Goal: Register for event/course

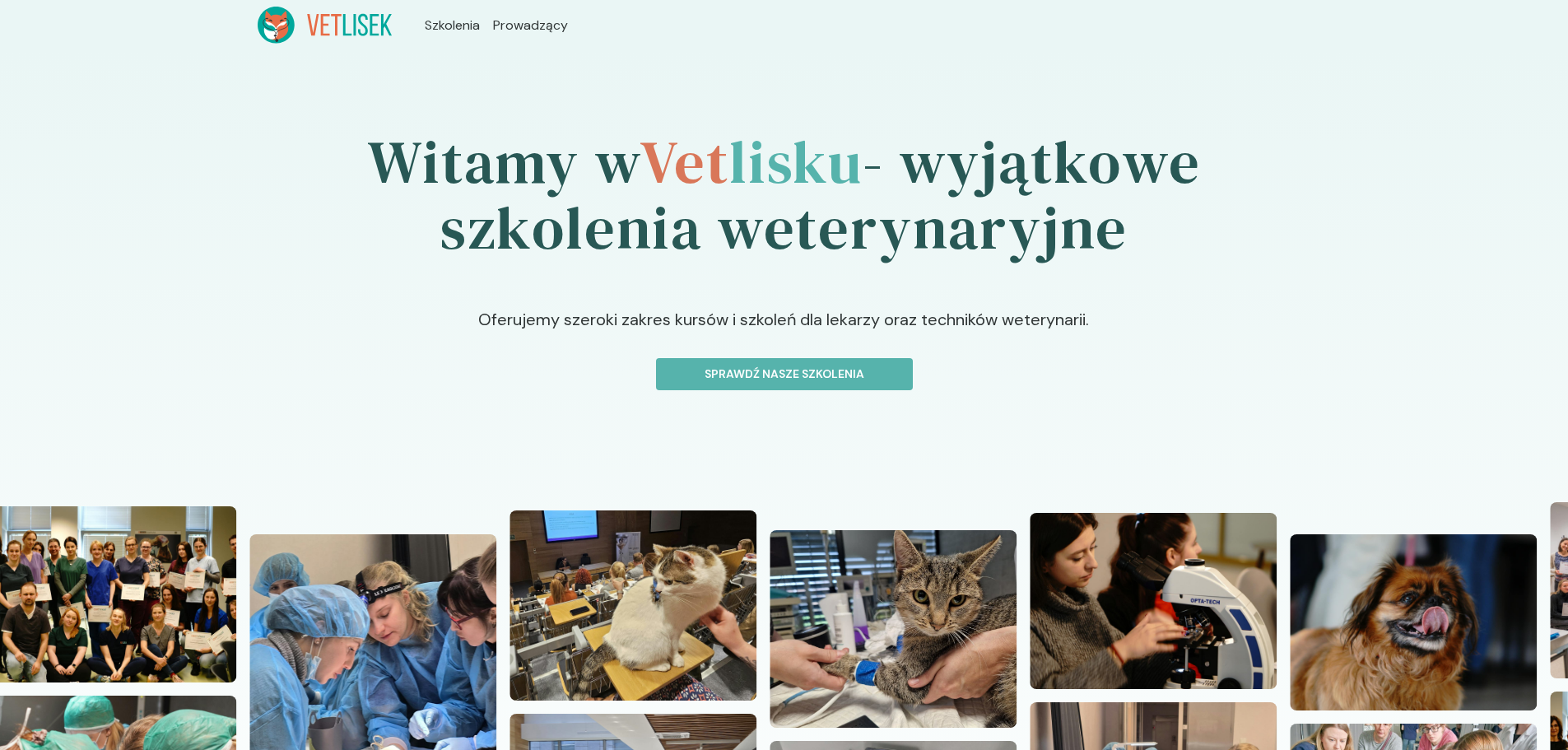
click at [854, 384] on button "Sprawdź nasze szkolenia" at bounding box center [784, 374] width 257 height 32
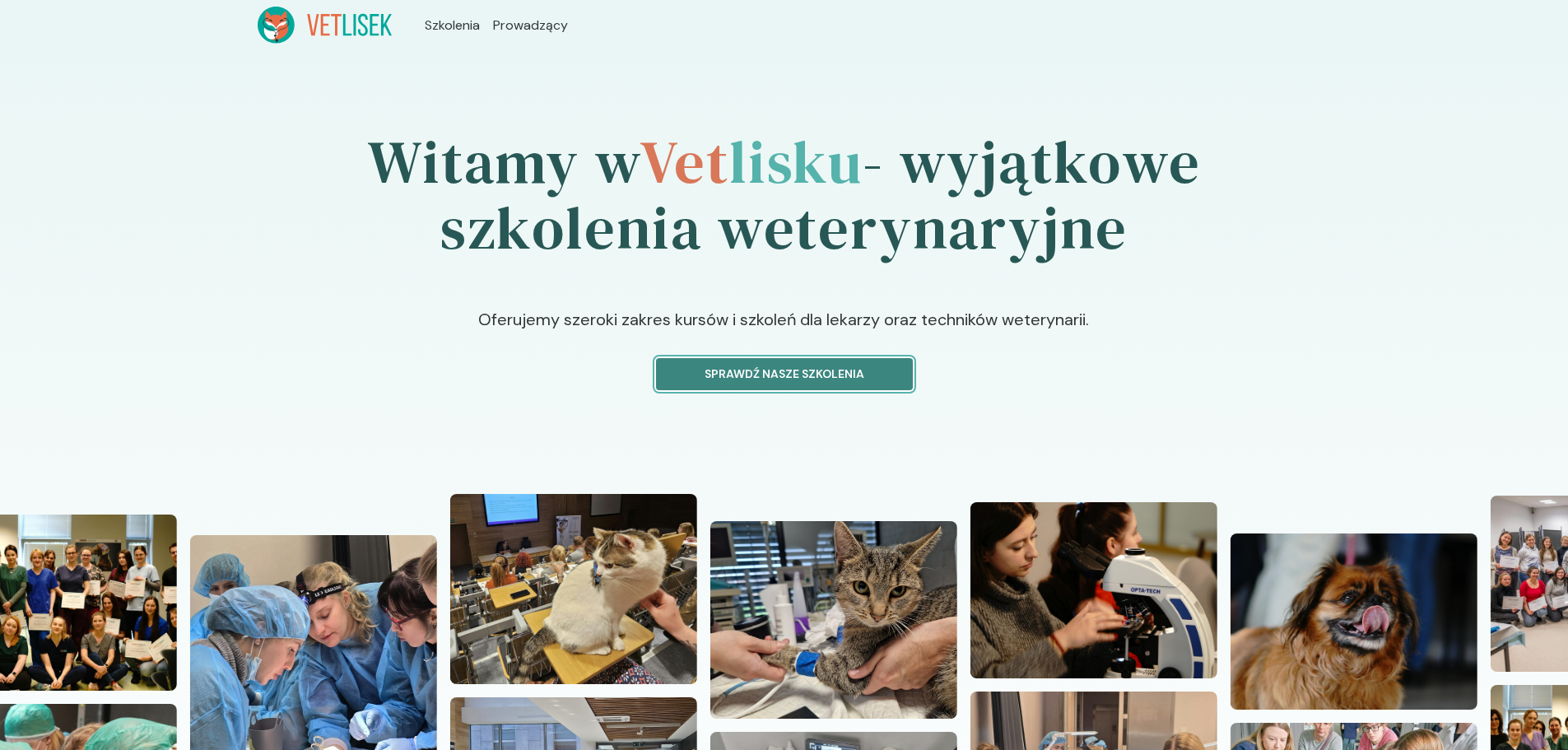
click at [852, 361] on button "Sprawdź nasze szkolenia" at bounding box center [784, 374] width 257 height 32
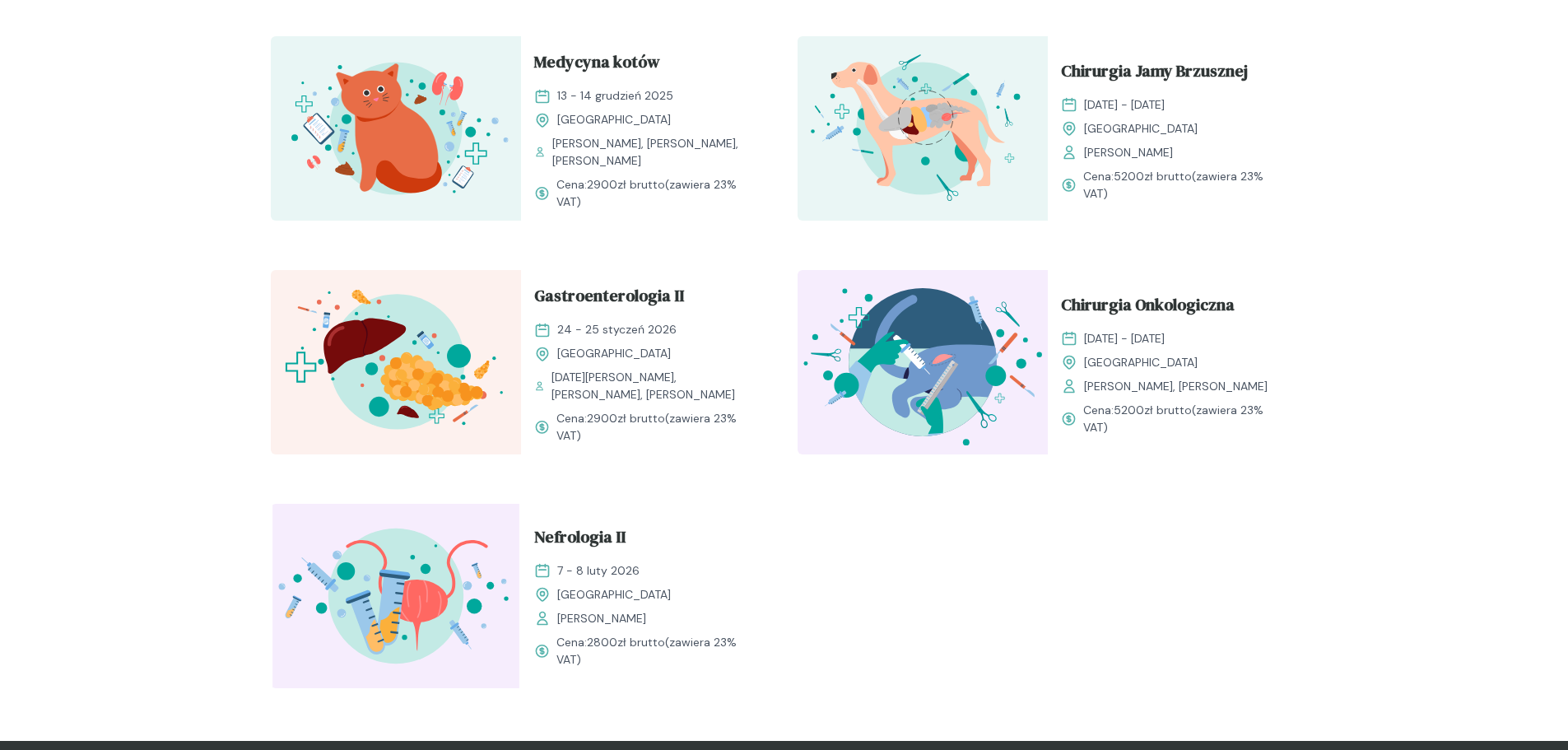
scroll to position [1711, 0]
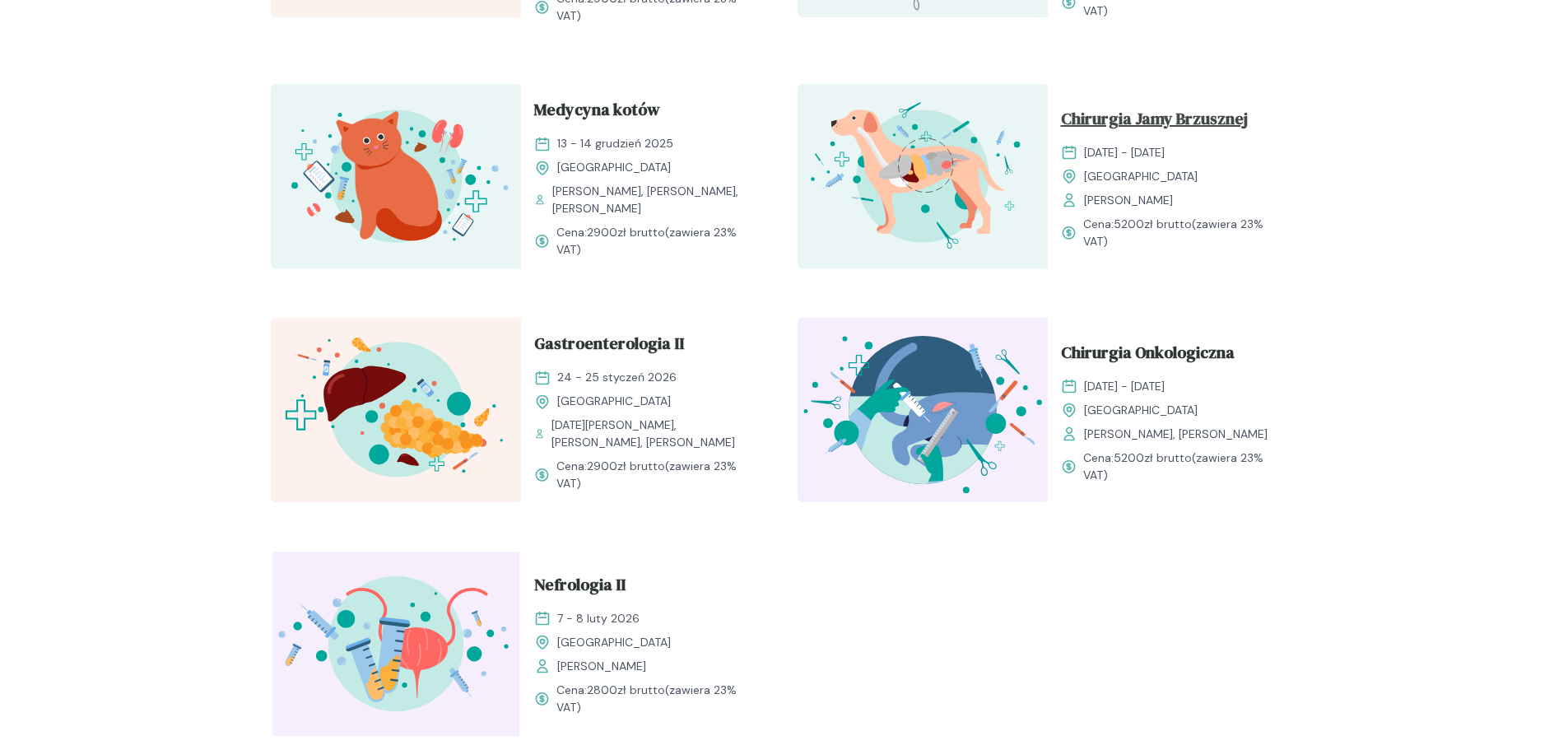
click at [1134, 106] on span "Chirurgia Jamy Brzusznej" at bounding box center [1154, 121] width 187 height 31
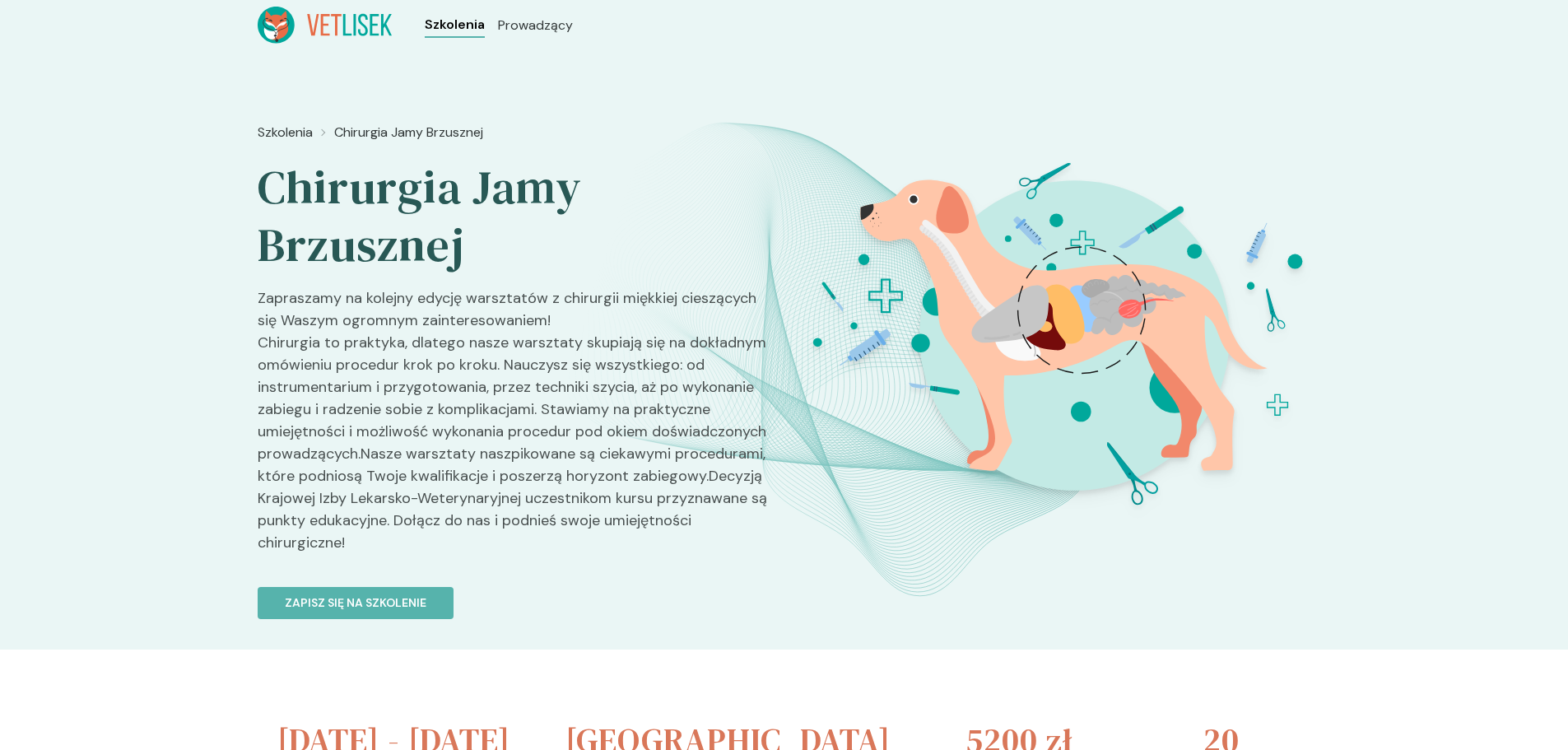
click at [450, 21] on span "Szkolenia" at bounding box center [455, 24] width 60 height 20
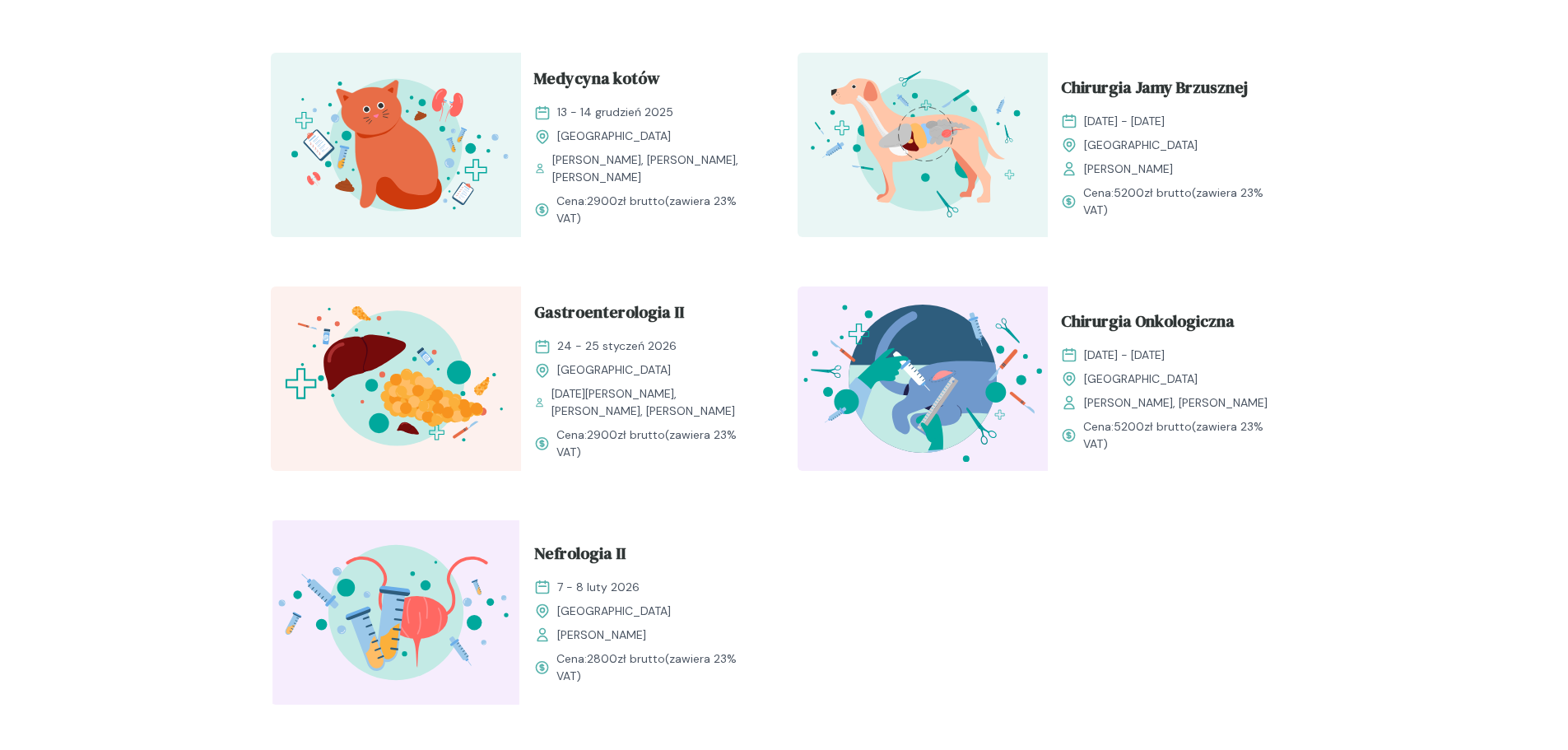
scroll to position [1893, 0]
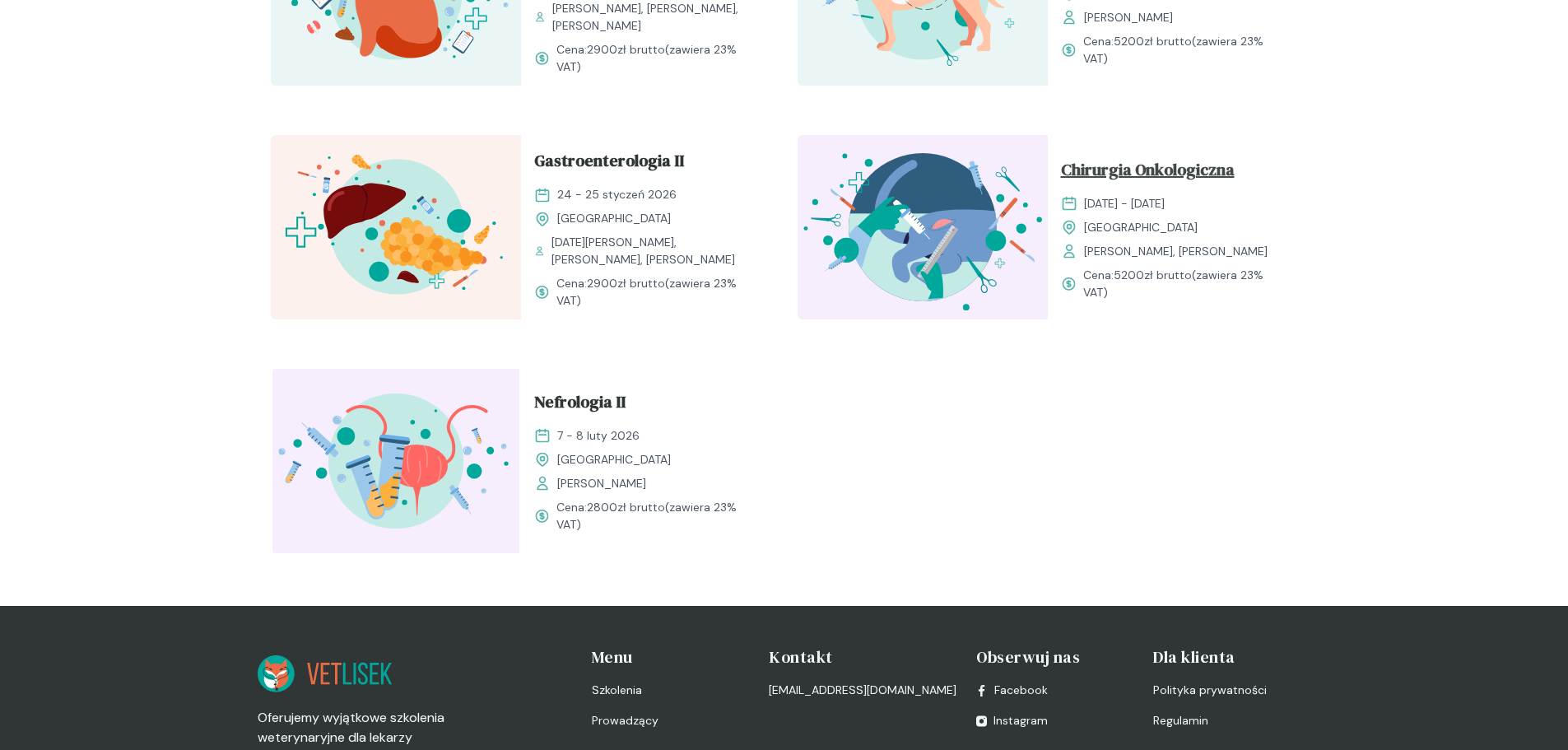
click at [1134, 165] on span "Chirurgia Onkologiczna" at bounding box center [1147, 172] width 174 height 31
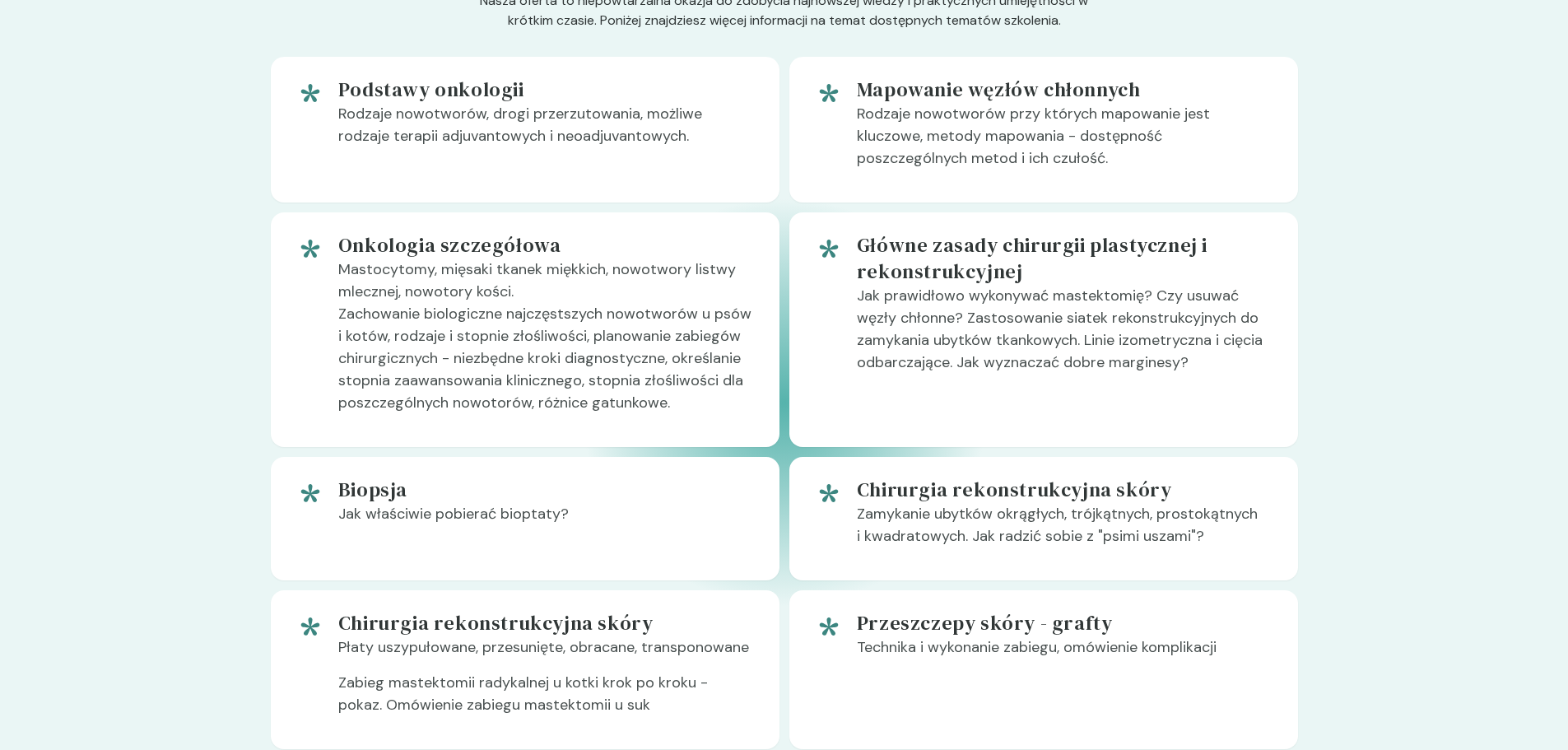
scroll to position [1070, 0]
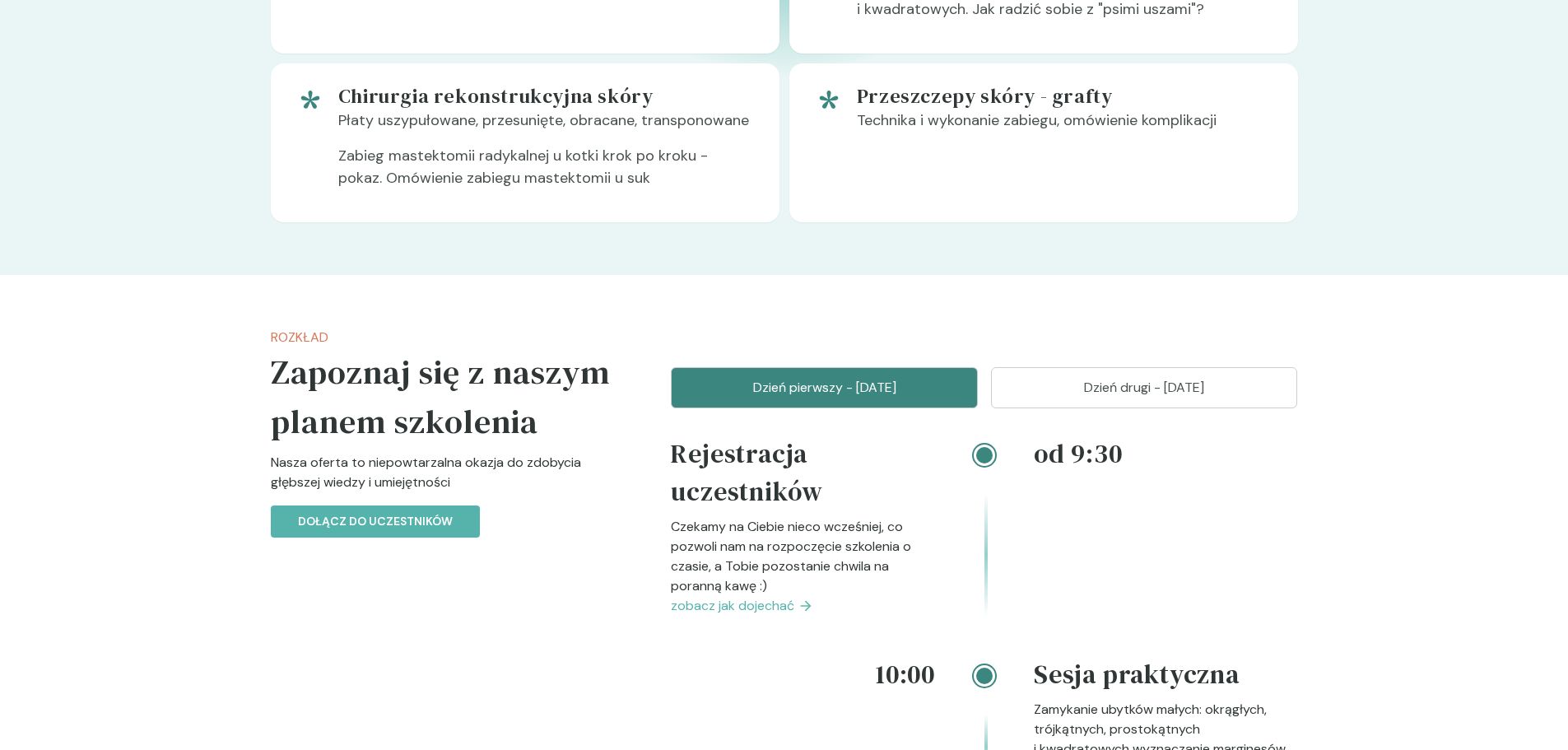
scroll to position [1646, 0]
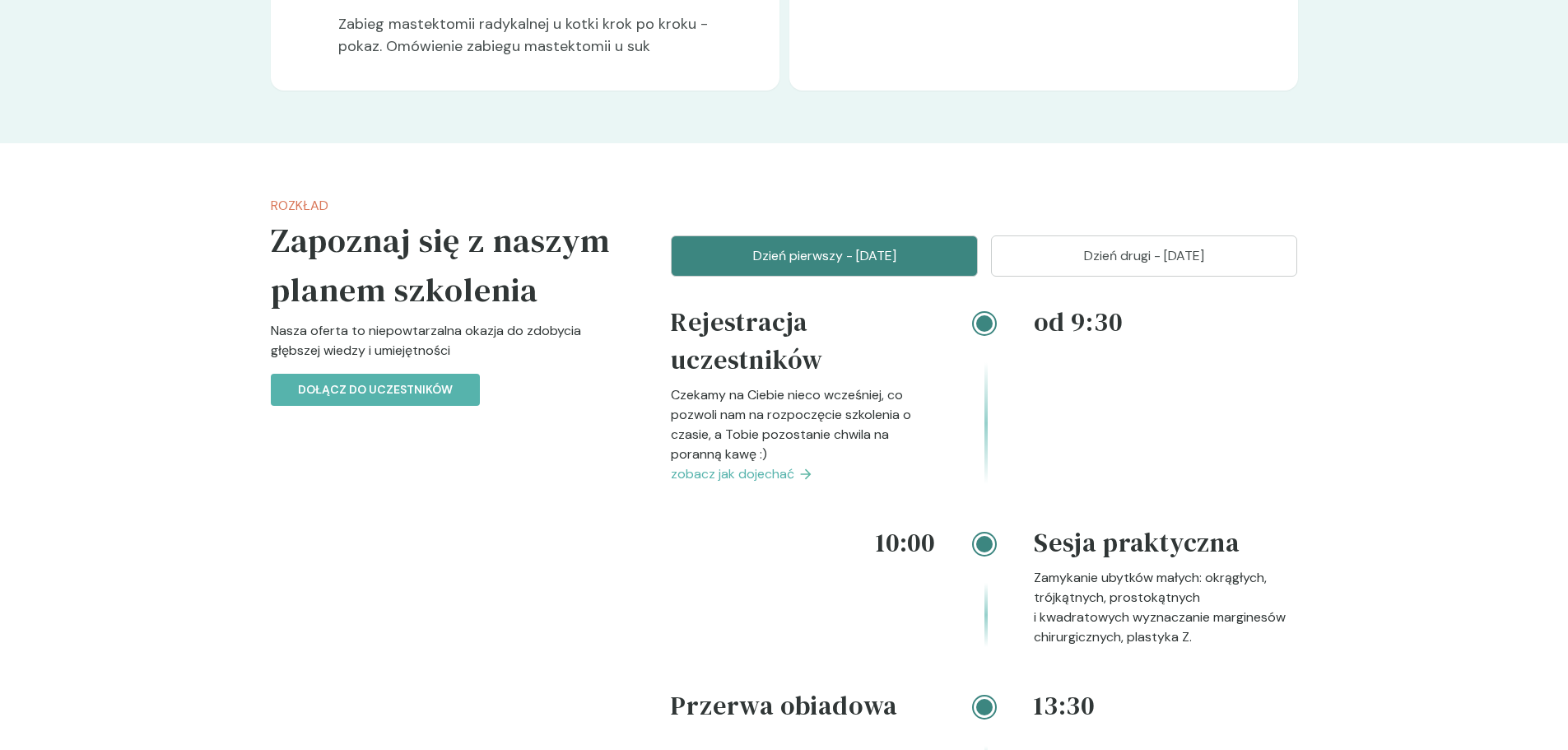
click at [1073, 266] on p "Dzień drugi - [DATE]" at bounding box center [1144, 256] width 266 height 20
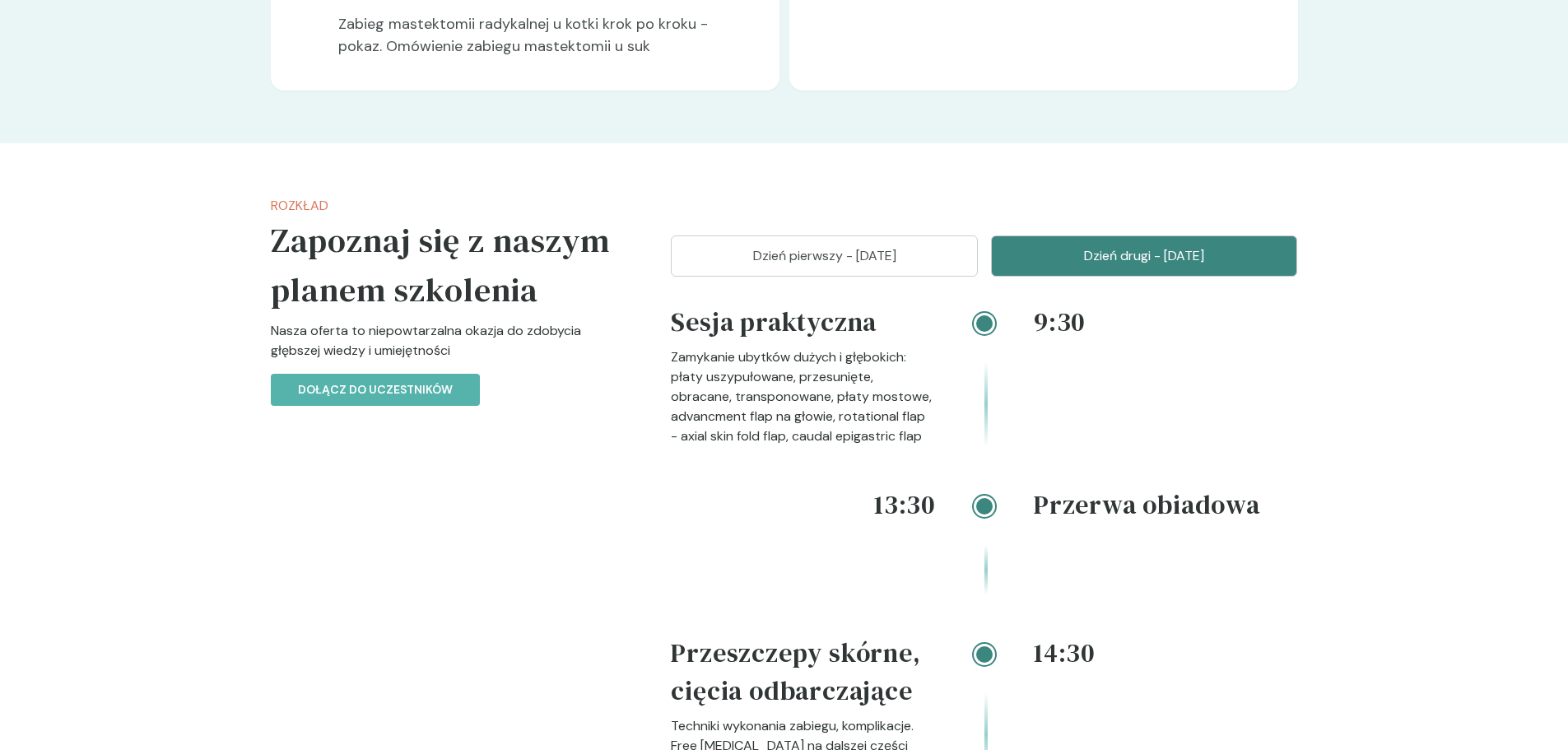
click at [770, 266] on p "Dzień pierwszy - [DATE]" at bounding box center [824, 256] width 266 height 20
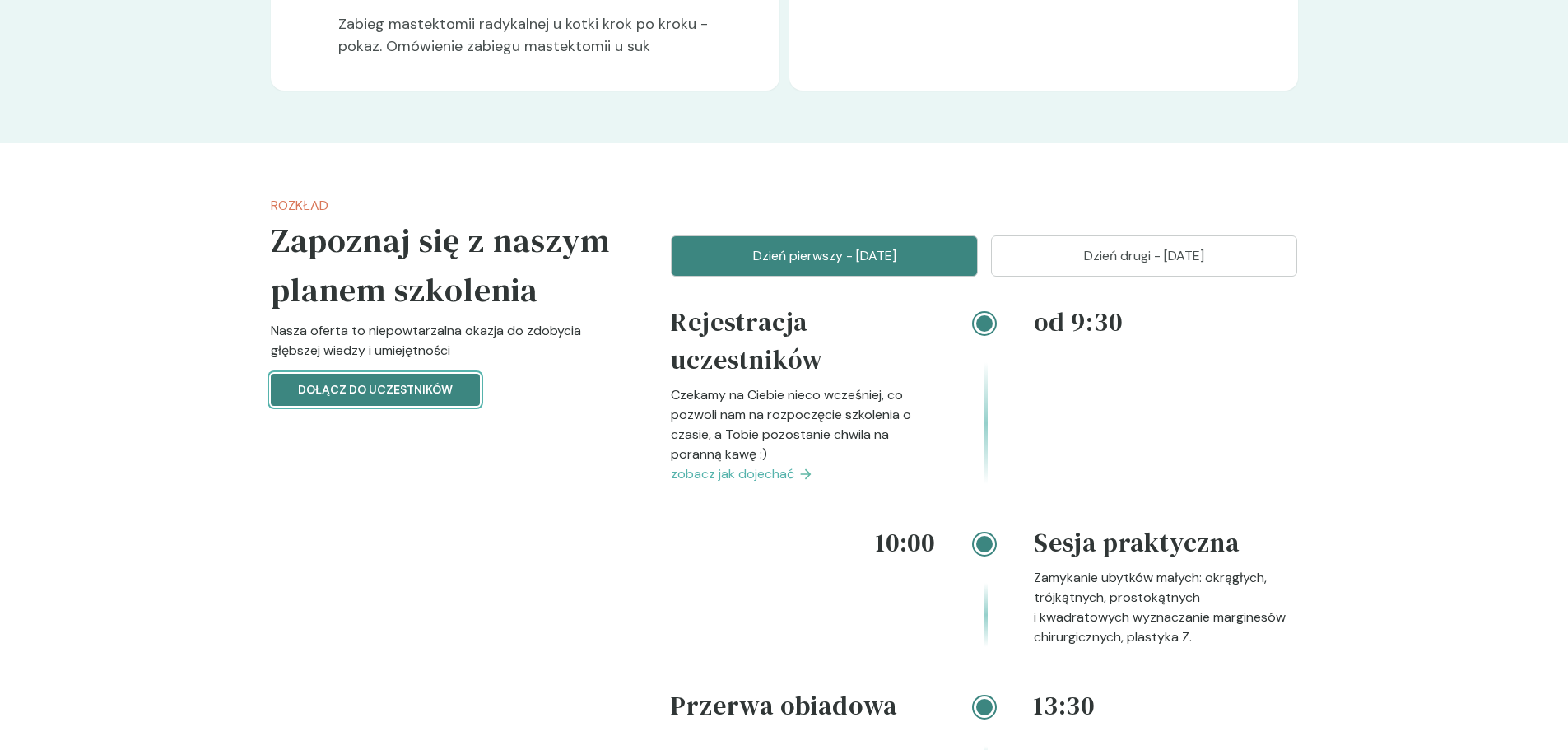
click at [371, 406] on button "Dołącz do uczestników" at bounding box center [376, 390] width 209 height 32
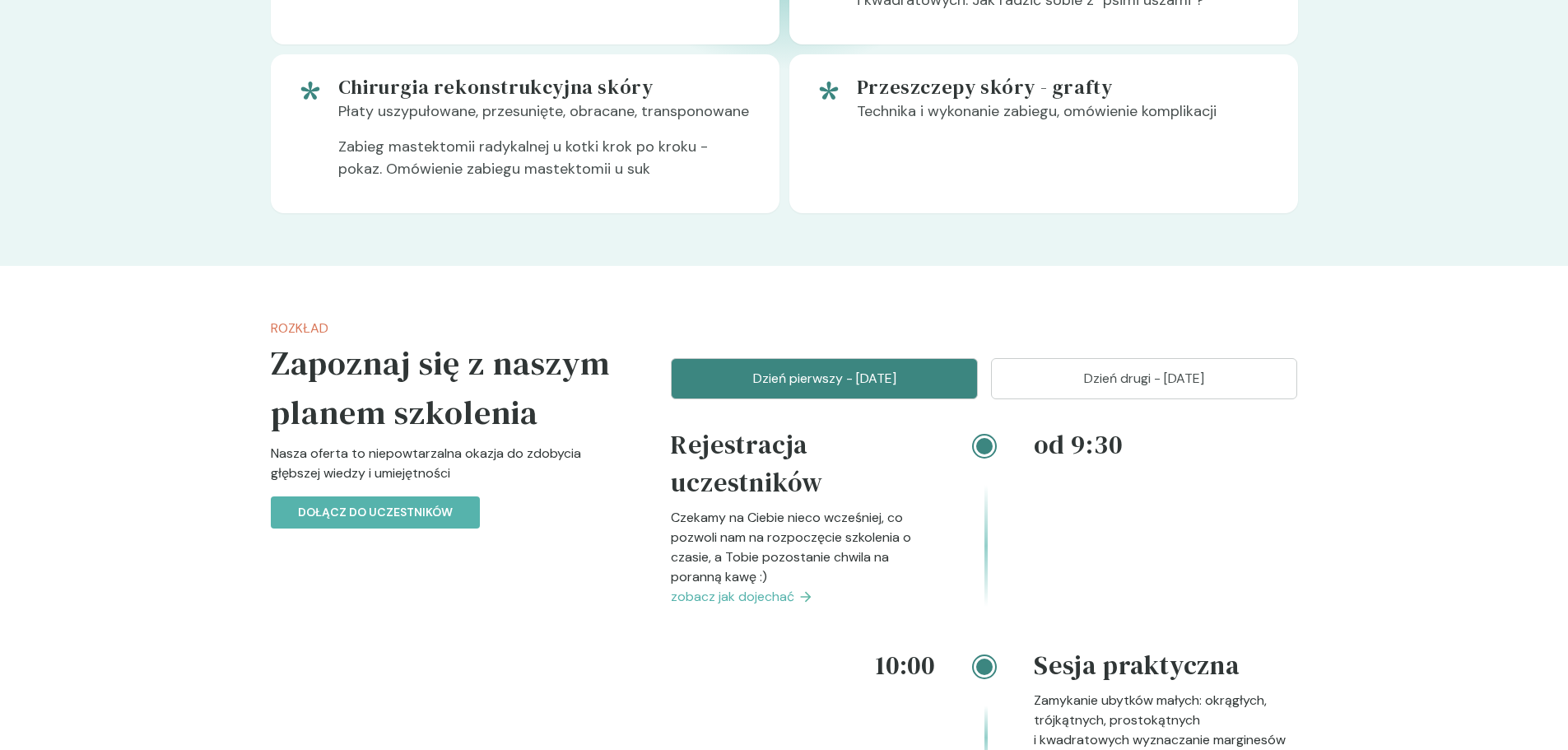
scroll to position [1316, 0]
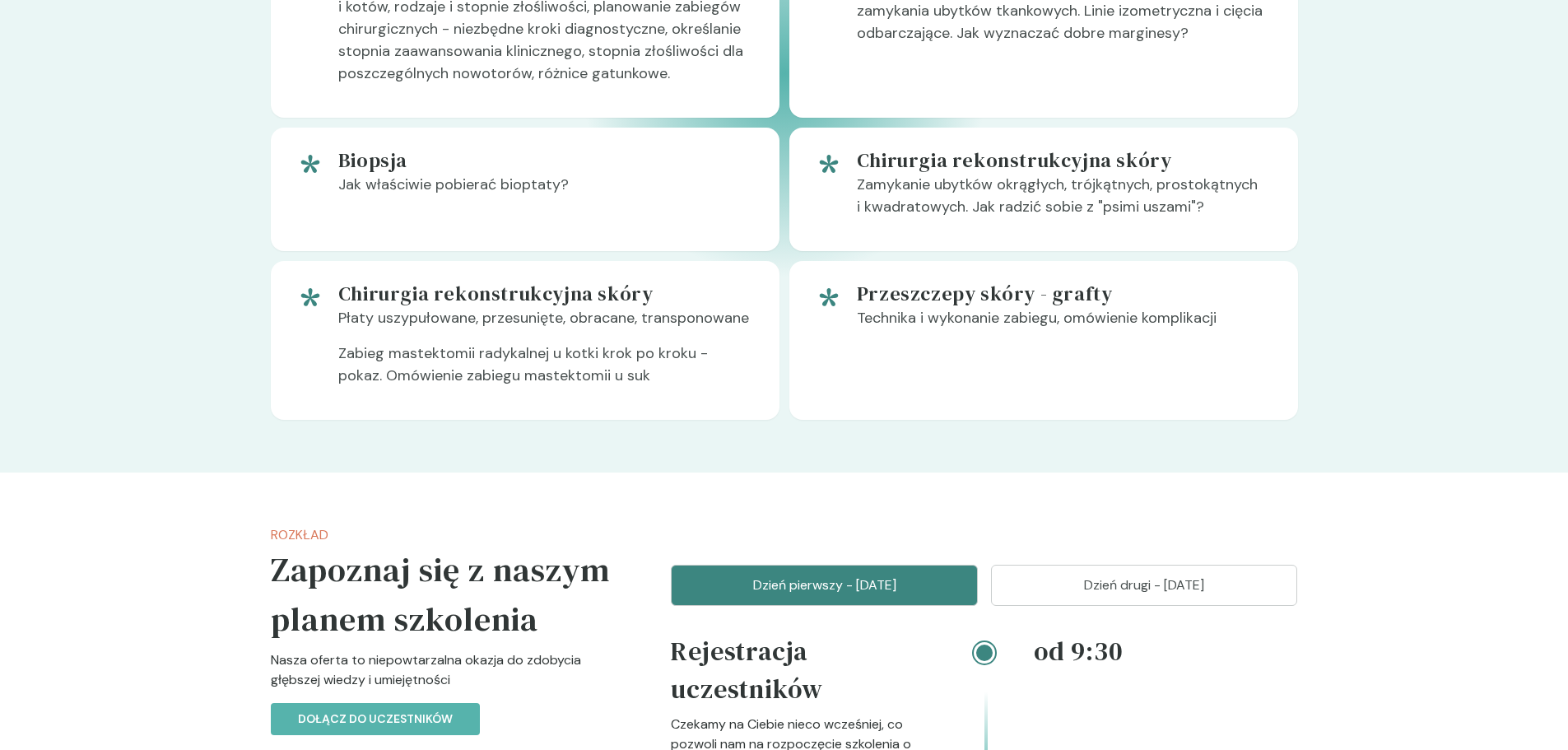
click at [1167, 606] on button "Dzień drugi - [DATE]" at bounding box center [1144, 585] width 307 height 41
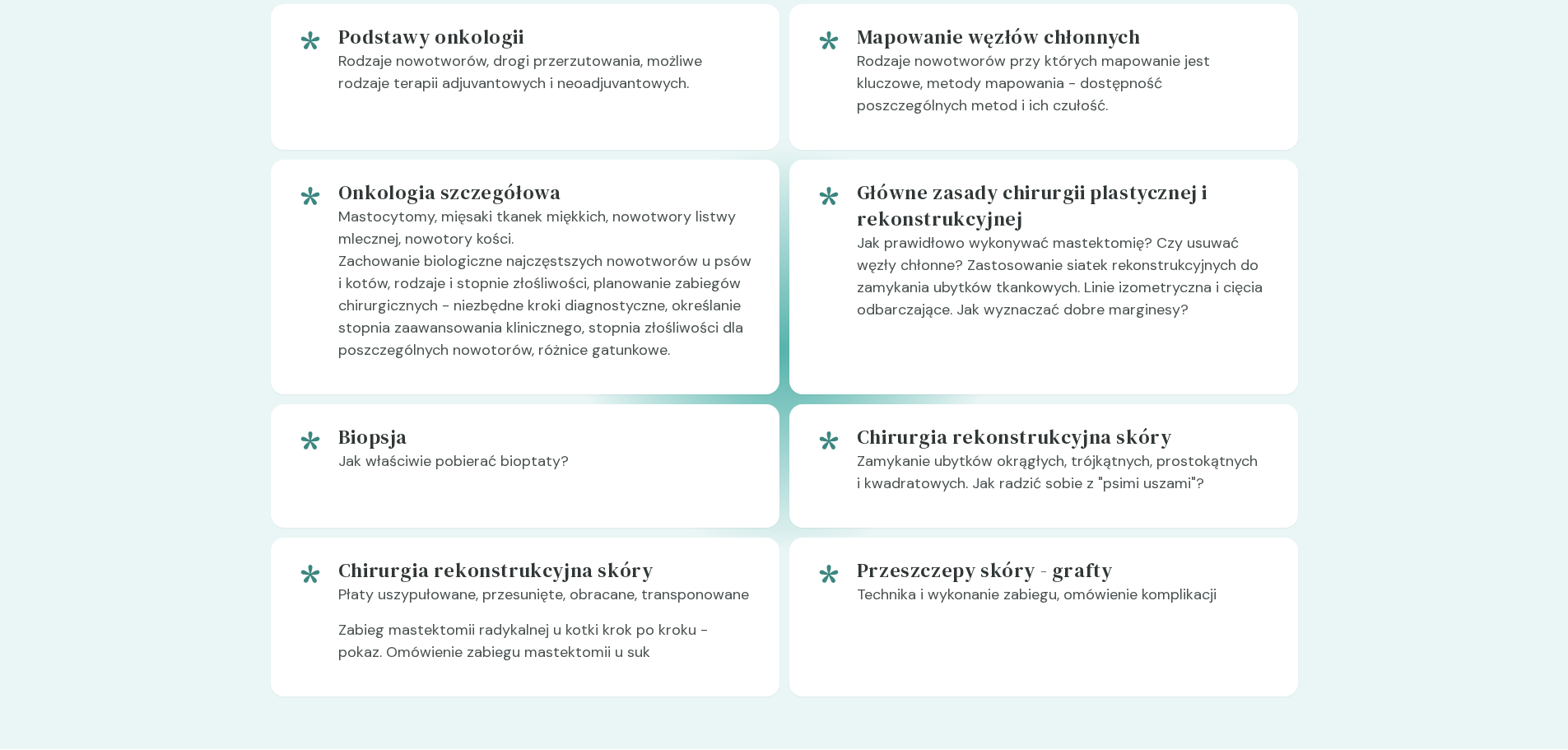
scroll to position [1070, 0]
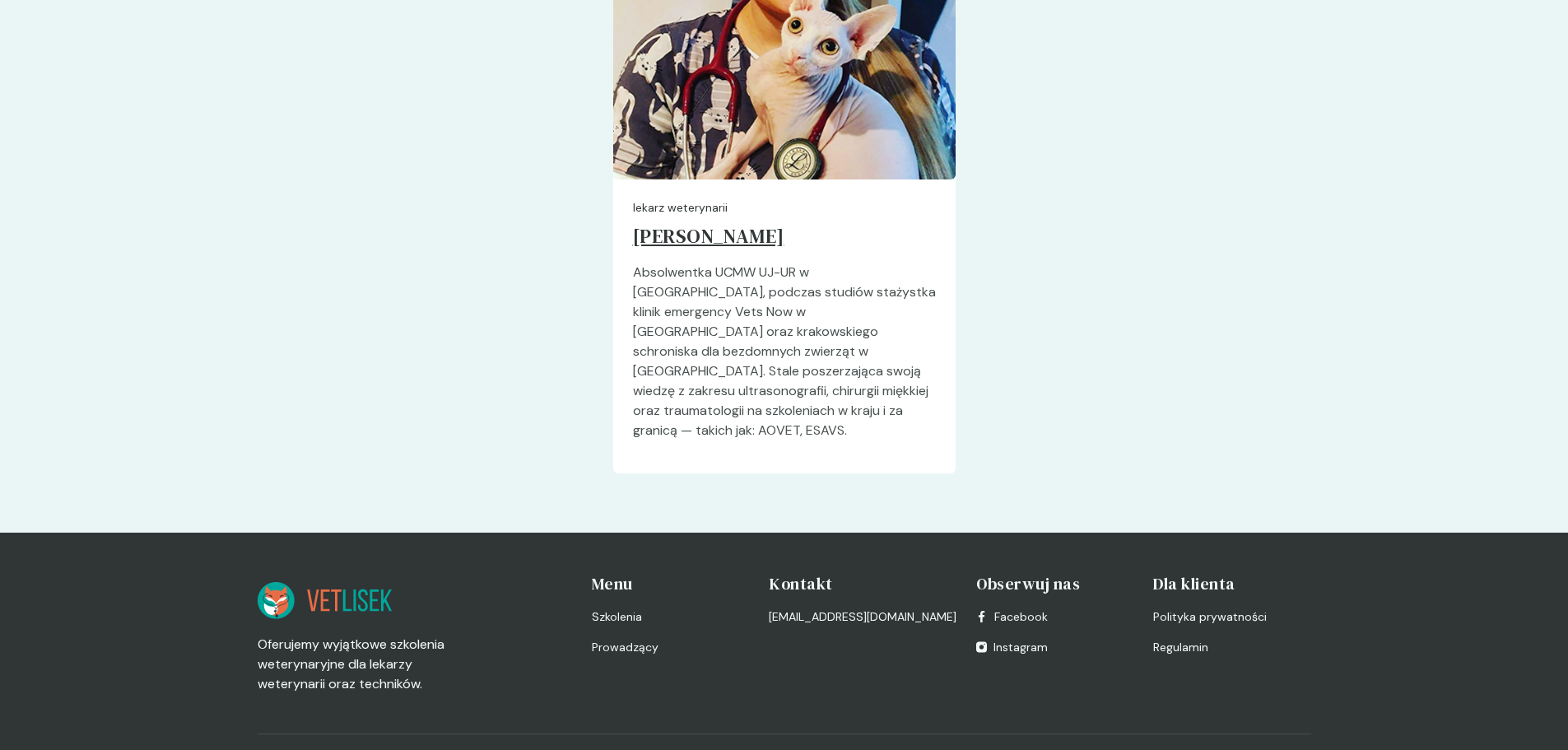
scroll to position [4096, 0]
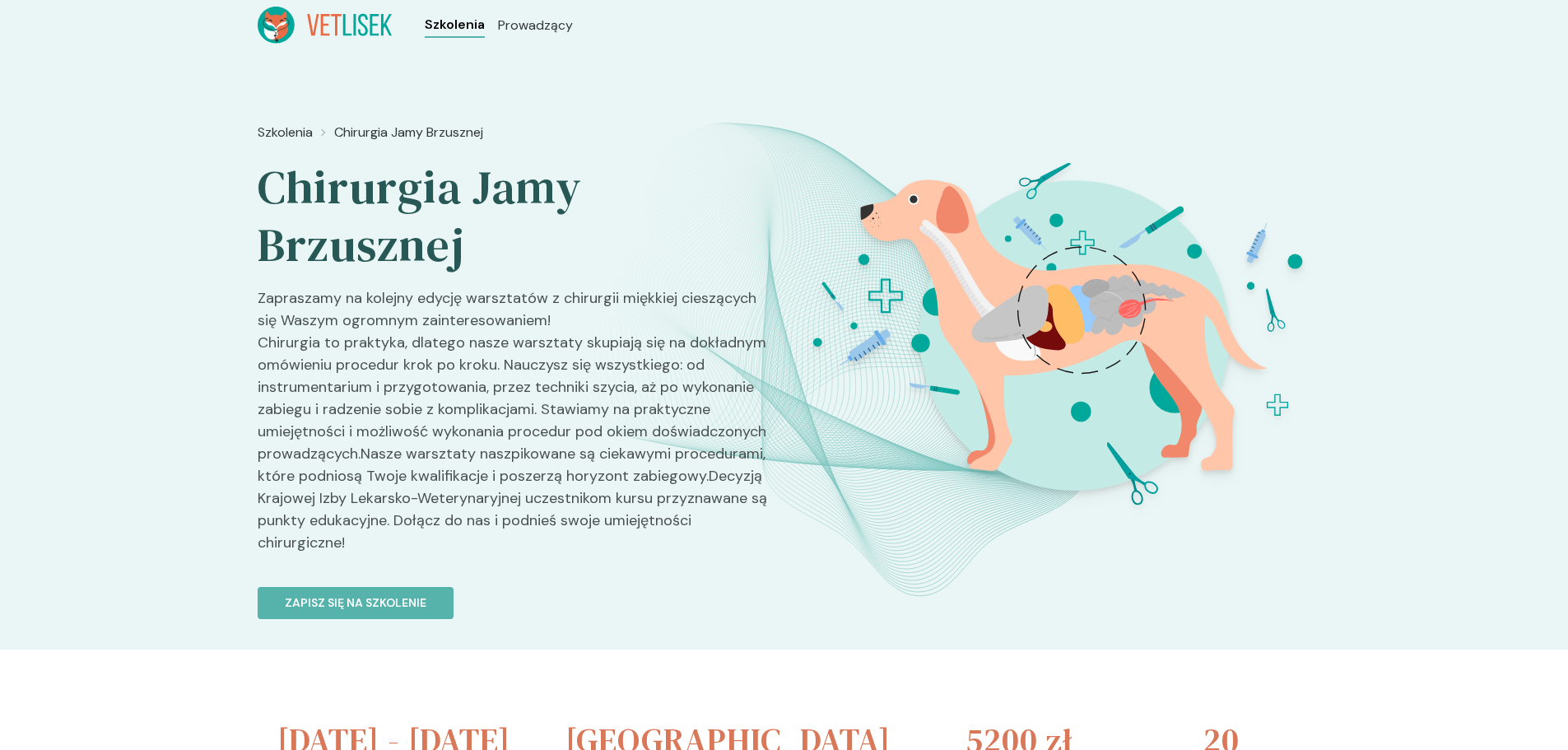
click at [456, 26] on span "Szkolenia" at bounding box center [455, 24] width 60 height 20
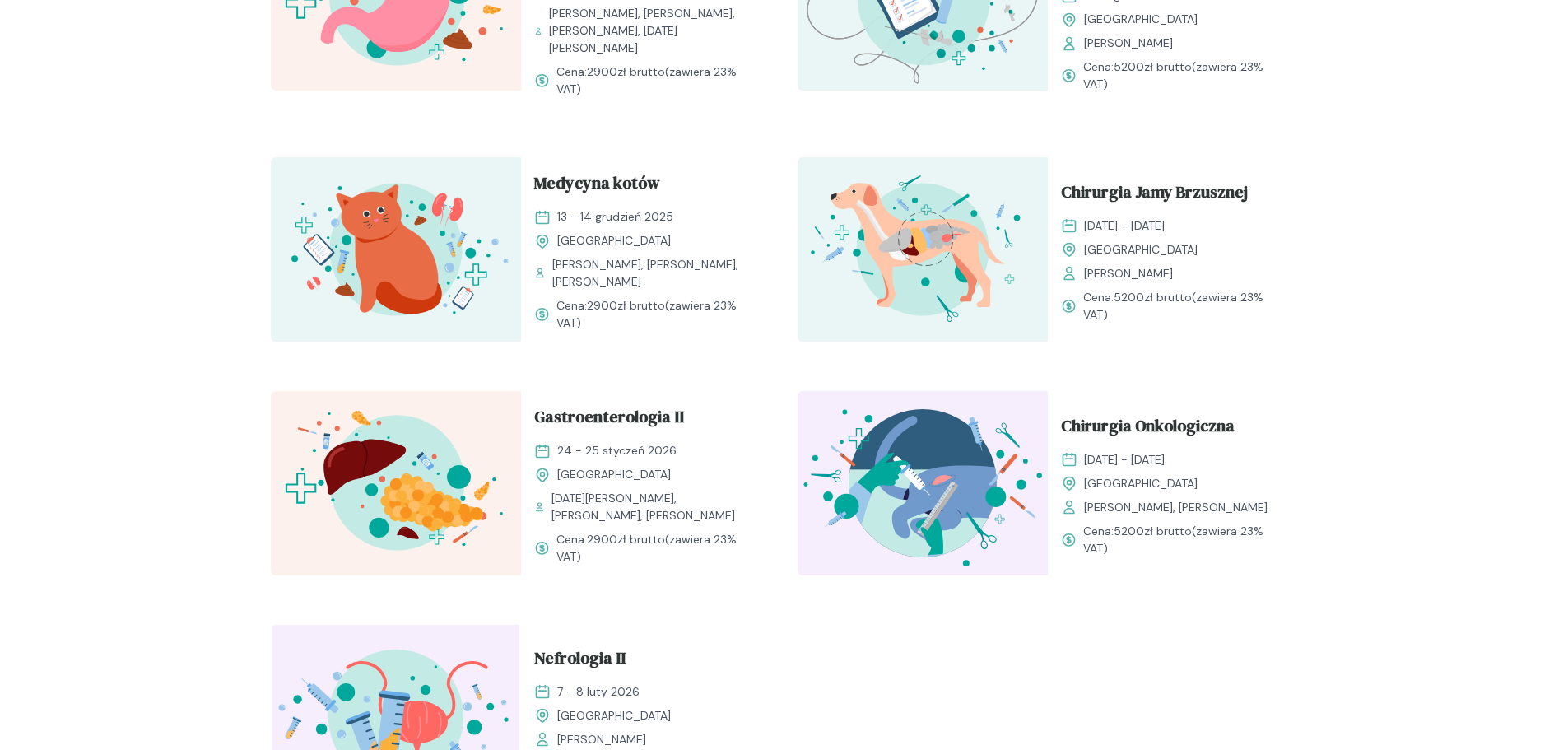
scroll to position [1811, 0]
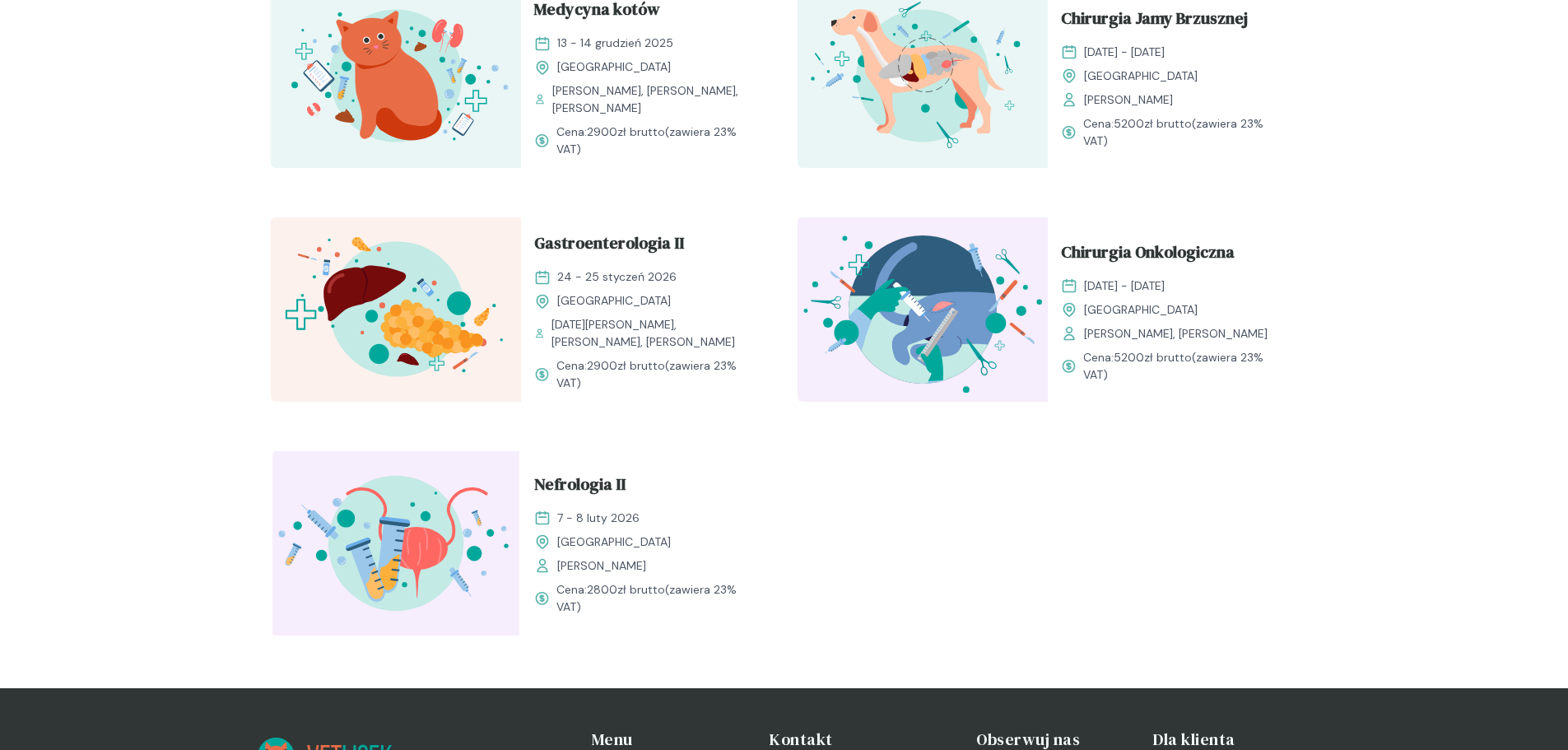
click at [925, 365] on img at bounding box center [923, 310] width 250 height 184
click at [1153, 240] on span "Chirurgia Onkologiczna" at bounding box center [1147, 255] width 174 height 31
